Goal: Check status: Check status

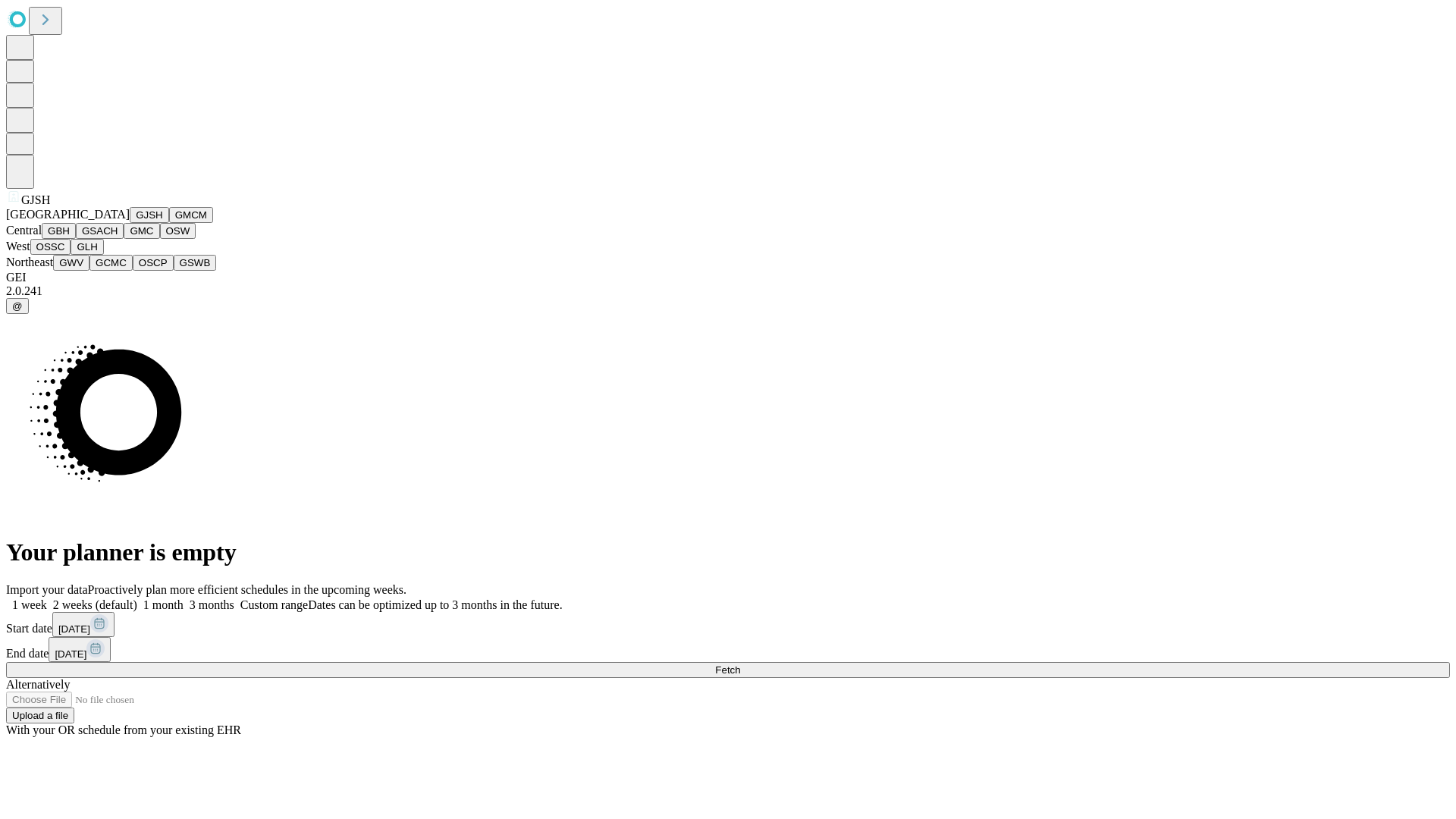
click at [130, 223] on button "GJSH" at bounding box center [150, 215] width 40 height 16
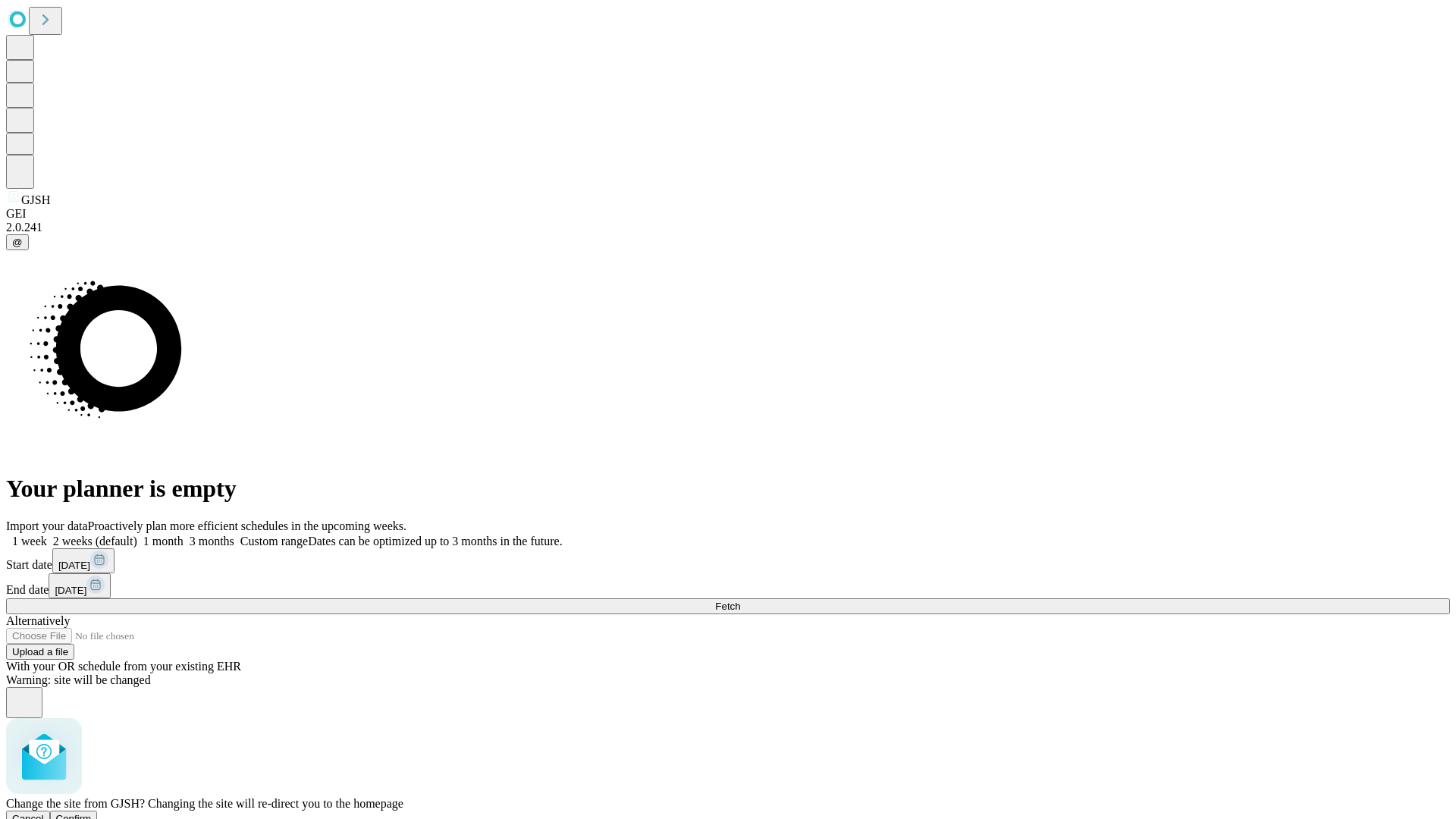
click at [91, 812] on span "Confirm" at bounding box center [74, 818] width 36 height 11
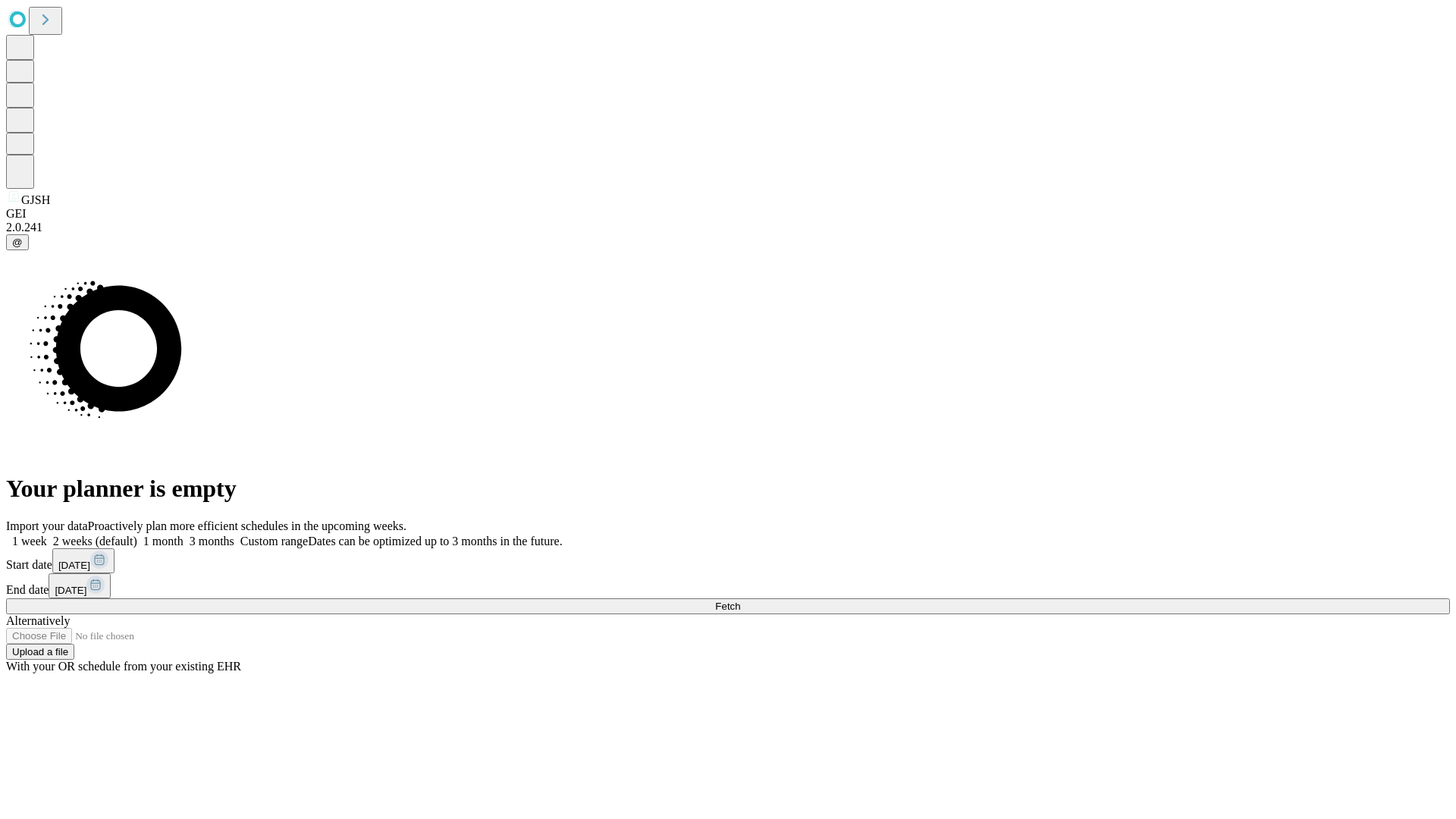
click at [184, 534] on label "1 month" at bounding box center [160, 541] width 46 height 13
click at [740, 600] on span "Fetch" at bounding box center [728, 606] width 25 height 11
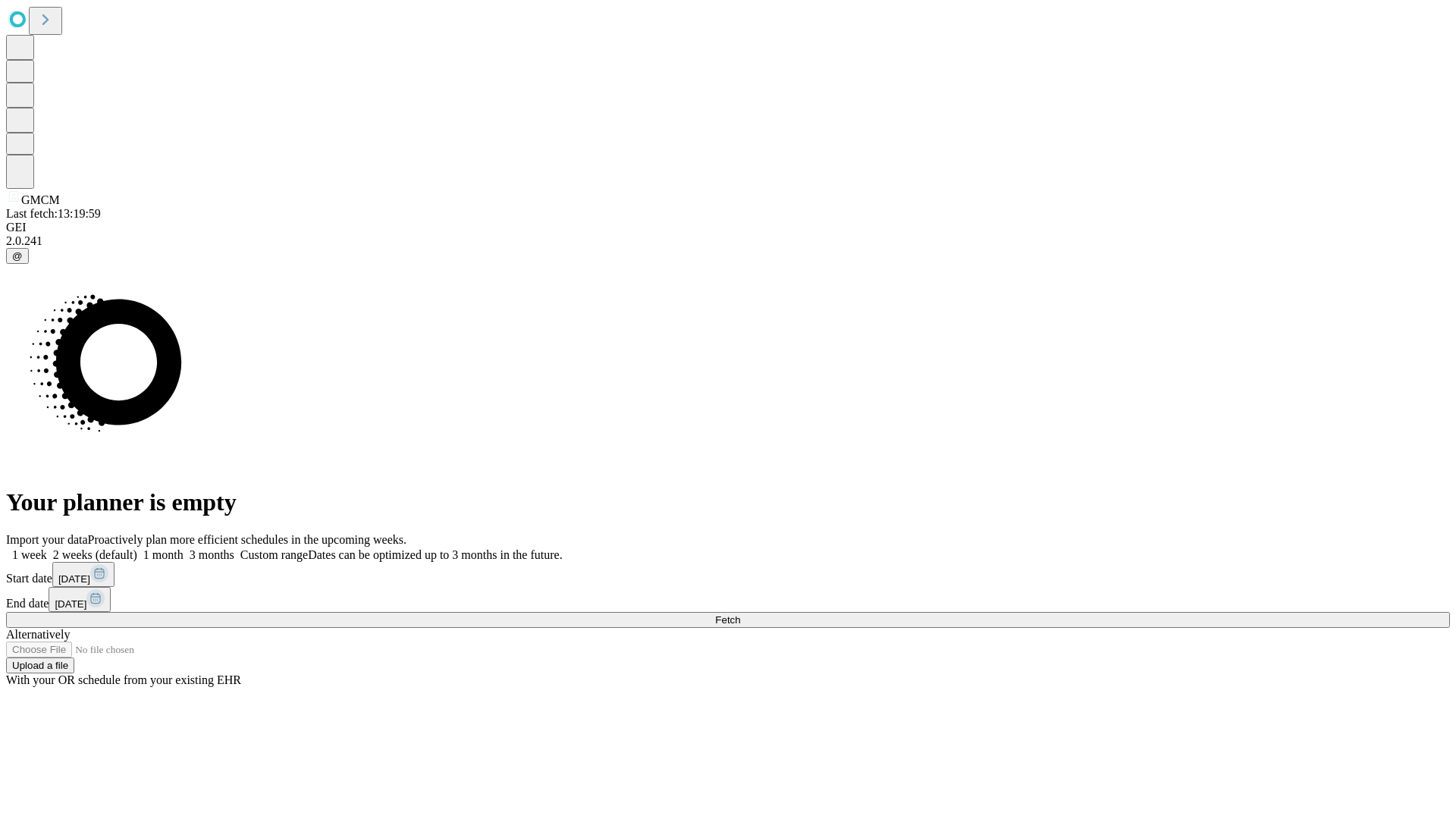
click at [184, 549] on label "1 month" at bounding box center [160, 555] width 46 height 13
click at [740, 614] on span "Fetch" at bounding box center [728, 620] width 25 height 11
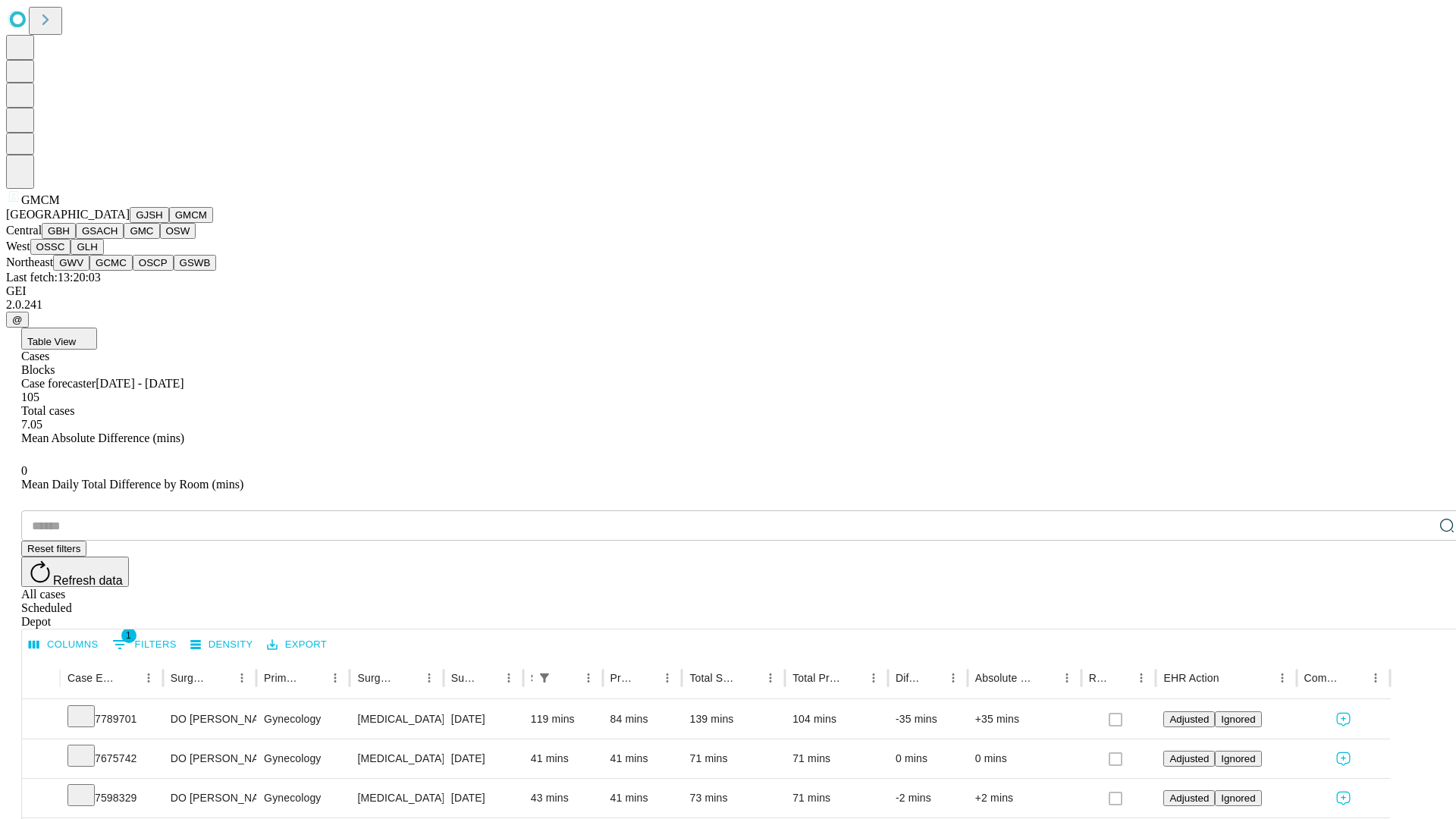
click at [75, 238] on button "GBH" at bounding box center [58, 231] width 34 height 16
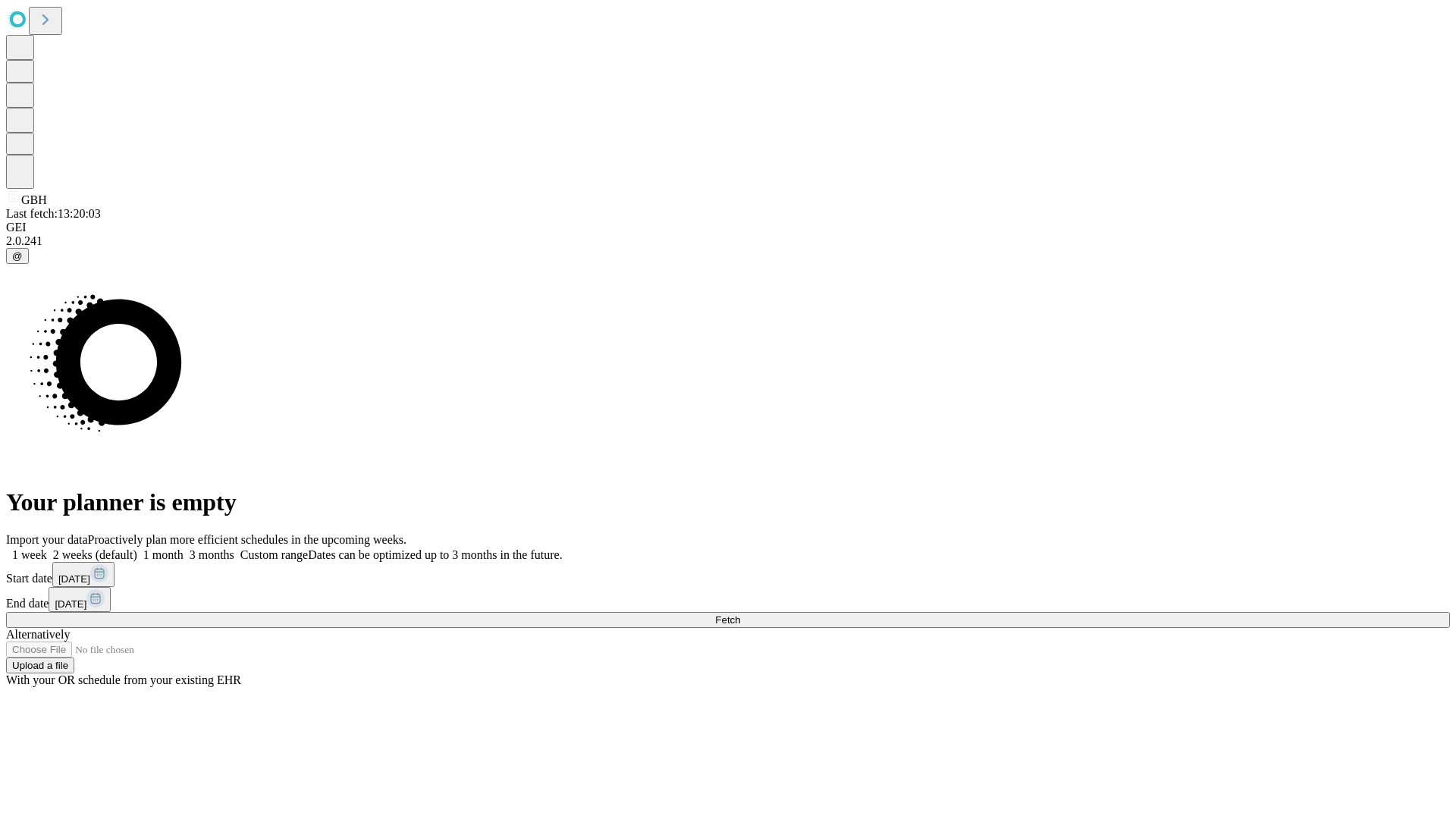
click at [184, 549] on label "1 month" at bounding box center [160, 555] width 46 height 13
click at [740, 614] on span "Fetch" at bounding box center [728, 620] width 25 height 11
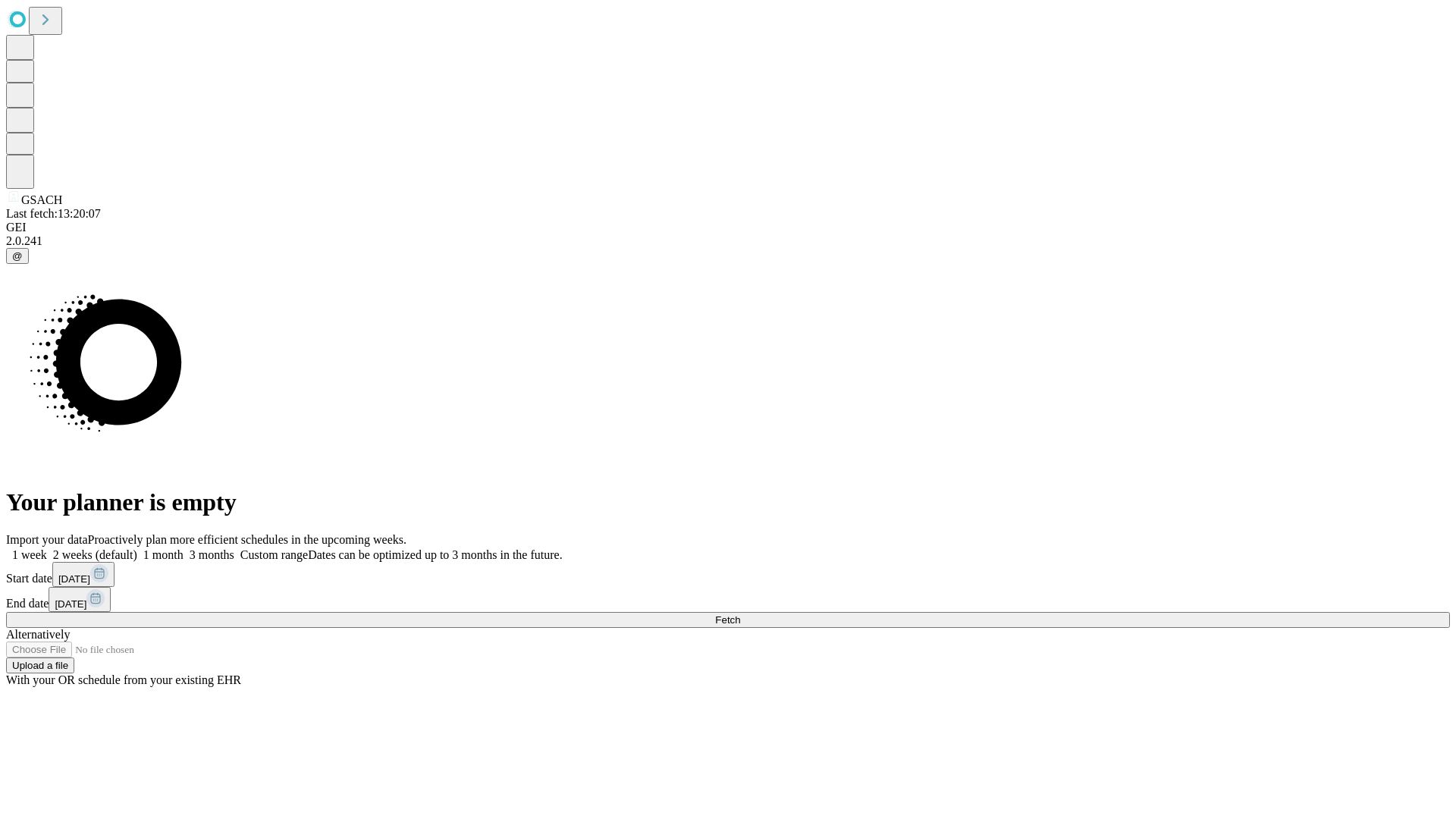
click at [184, 549] on label "1 month" at bounding box center [160, 555] width 46 height 13
click at [740, 614] on span "Fetch" at bounding box center [728, 620] width 25 height 11
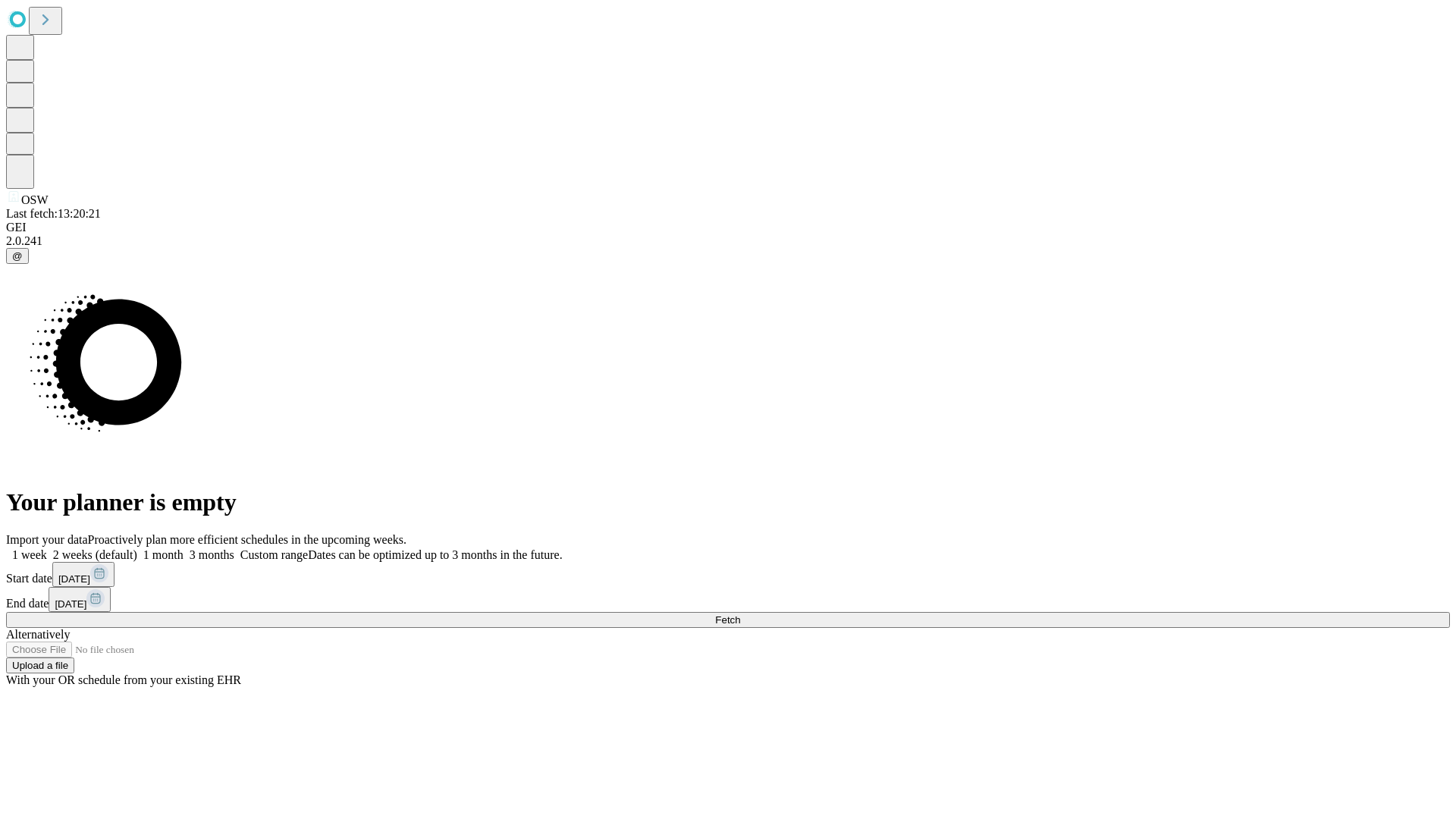
click at [184, 549] on label "1 month" at bounding box center [160, 555] width 46 height 13
click at [740, 614] on span "Fetch" at bounding box center [728, 620] width 25 height 11
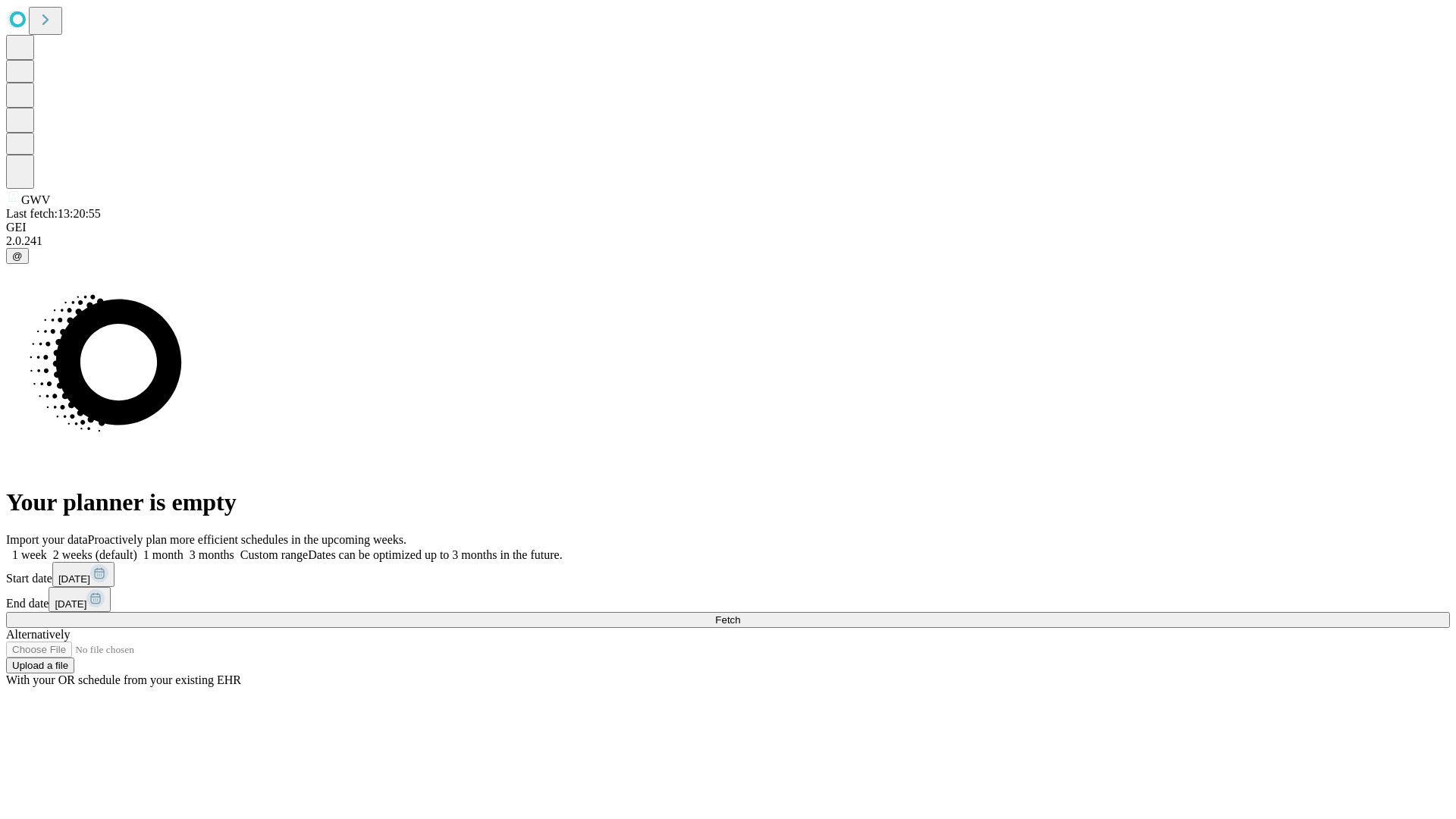
click at [184, 549] on label "1 month" at bounding box center [160, 555] width 46 height 13
click at [740, 614] on span "Fetch" at bounding box center [728, 620] width 25 height 11
click at [184, 549] on label "1 month" at bounding box center [160, 555] width 46 height 13
click at [740, 614] on span "Fetch" at bounding box center [728, 620] width 25 height 11
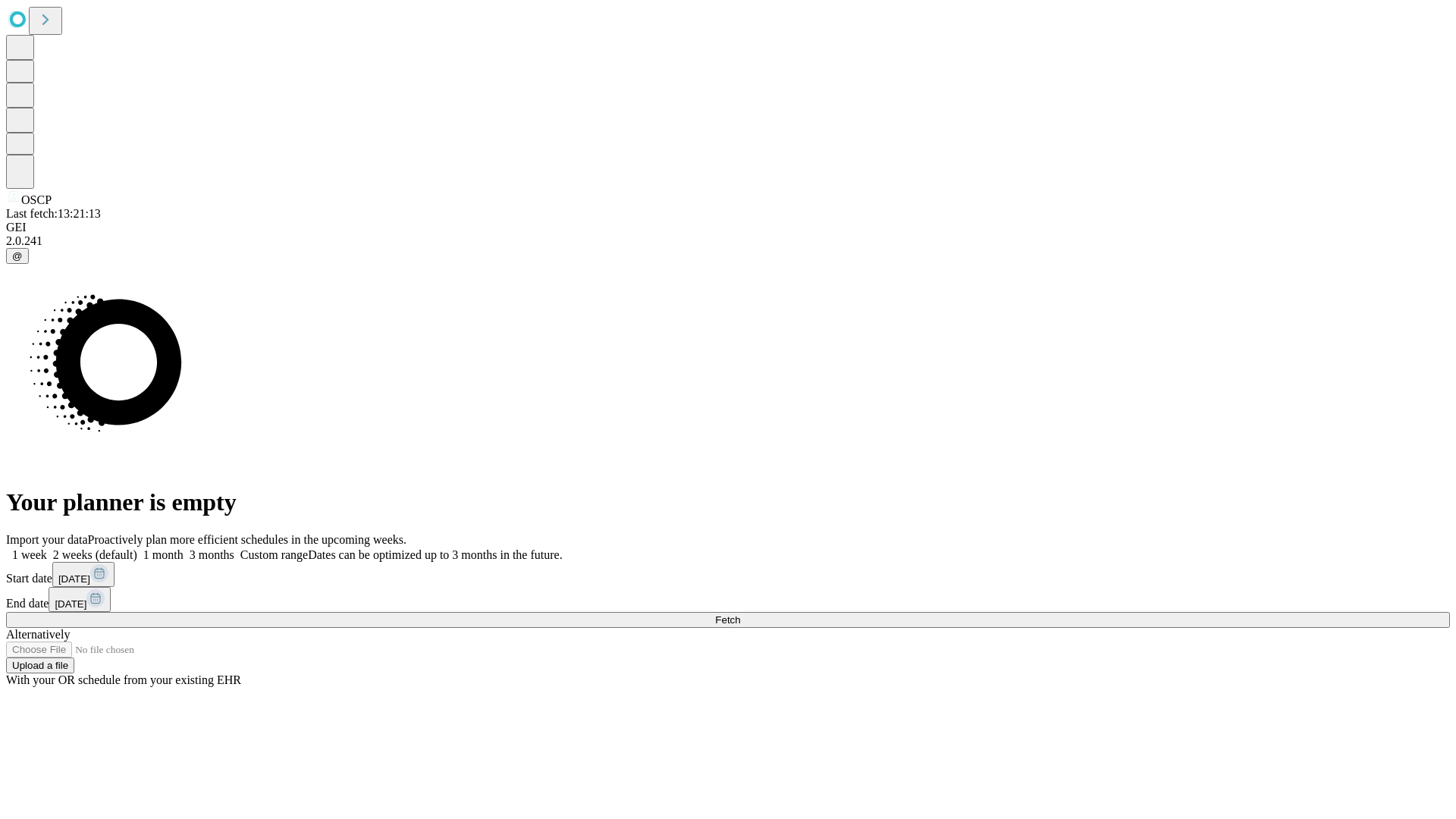
click at [184, 549] on label "1 month" at bounding box center [160, 555] width 46 height 13
click at [740, 614] on span "Fetch" at bounding box center [728, 620] width 25 height 11
